Goal: Navigation & Orientation: Find specific page/section

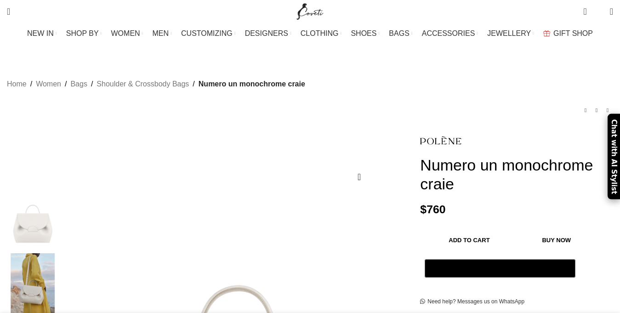
click at [412, 15] on div "0 items $ 0 0 Wishlist Login / Register" at bounding box center [474, 11] width 288 height 23
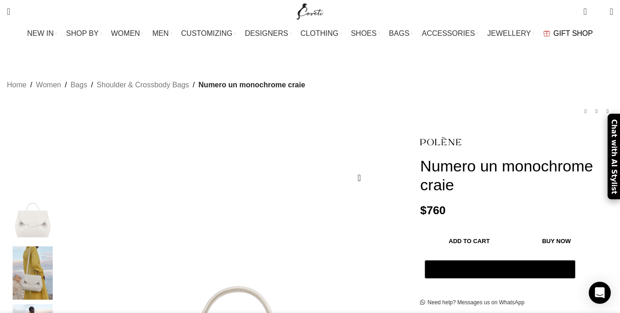
click at [561, 34] on span "GIFT SHOP" at bounding box center [573, 33] width 40 height 9
